Goal: Transaction & Acquisition: Purchase product/service

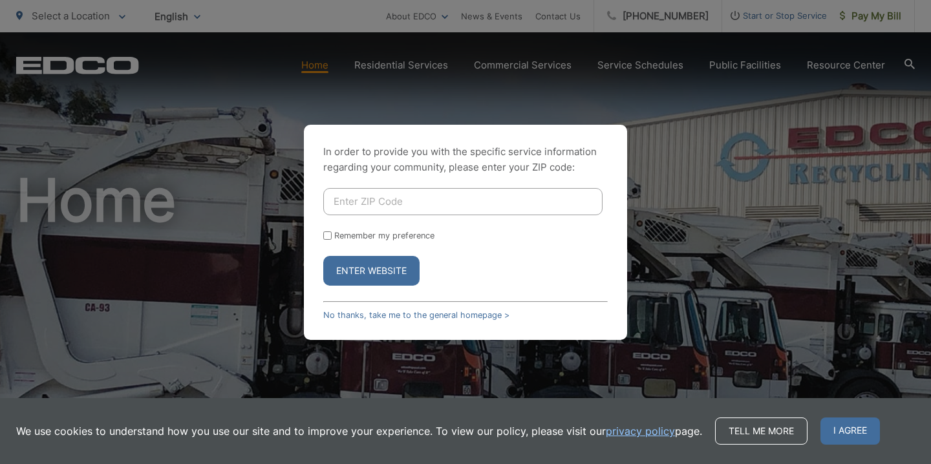
click at [374, 203] on input "Enter ZIP Code" at bounding box center [462, 201] width 279 height 27
type input "92028"
click at [379, 266] on button "Enter Website" at bounding box center [371, 271] width 96 height 30
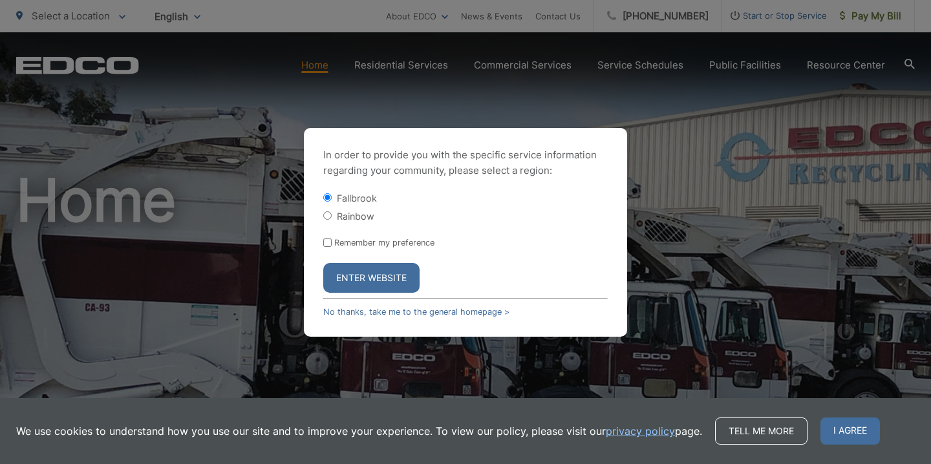
click at [379, 275] on button "Enter Website" at bounding box center [371, 278] width 96 height 30
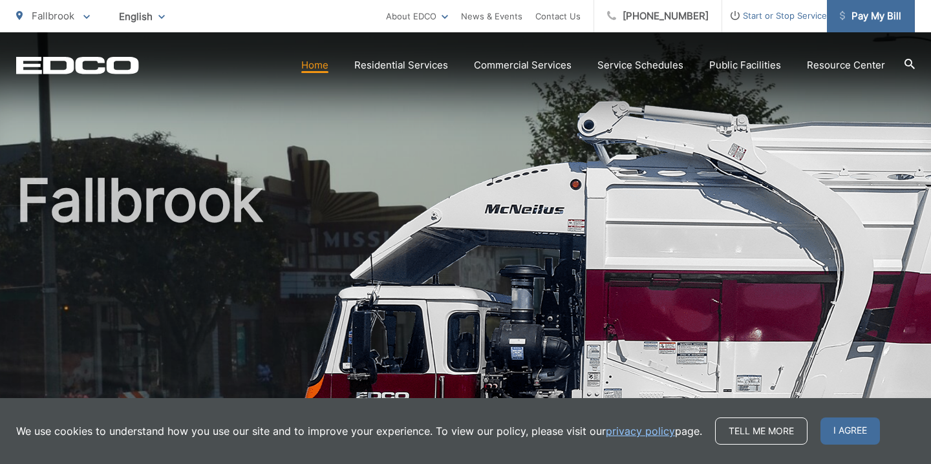
click at [865, 21] on span "Pay My Bill" at bounding box center [870, 16] width 61 height 16
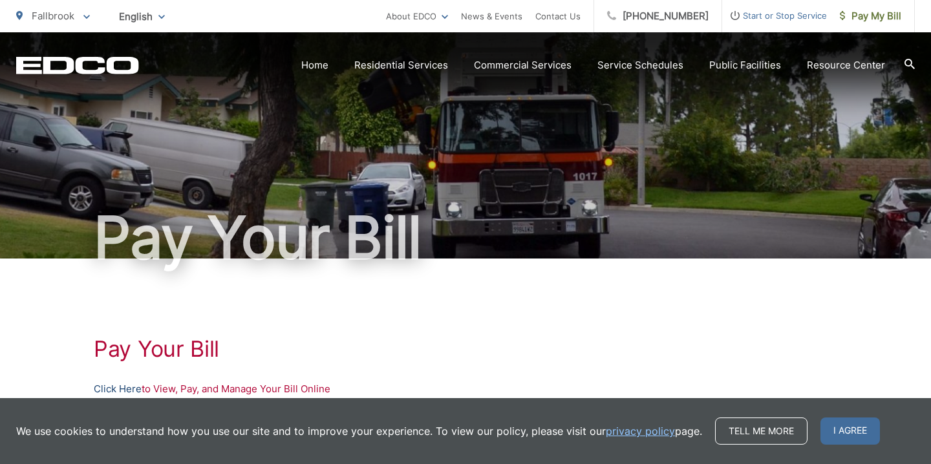
click at [117, 388] on link "Click Here" at bounding box center [118, 389] width 48 height 16
